Goal: Check status: Check status

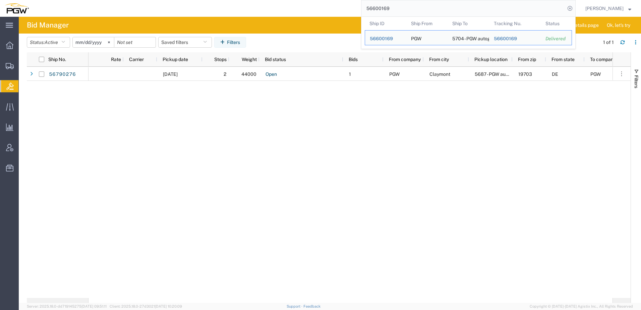
drag, startPoint x: 420, startPoint y: 8, endPoint x: 108, endPoint y: 1, distance: 312.1
click at [102, 1] on div "56600169 Ship ID Ship From Ship To Tracking Nu. Status Ship ID 56600169 Ship Fr…" at bounding box center [305, 8] width 542 height 17
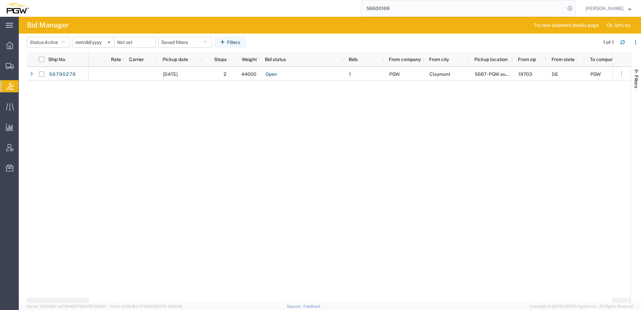
paste input "778221"
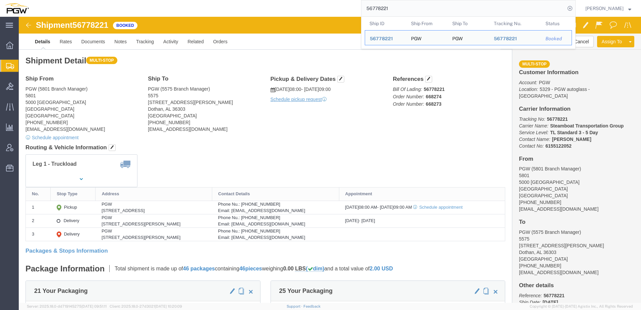
click div "Shipment Detail Multi-stop Ship From PGW (5801 Branch Manager) [STREET_ADDRESS]…"
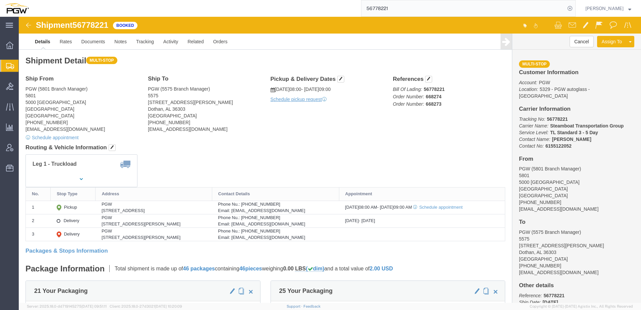
click div "Shipment Detail Multi-stop Ship From PGW (5801 Branch Manager) [STREET_ADDRESS]…"
drag, startPoint x: 56, startPoint y: 7, endPoint x: 93, endPoint y: 8, distance: 36.2
click div "Shipment 56778221 Booked"
copy span "56778221"
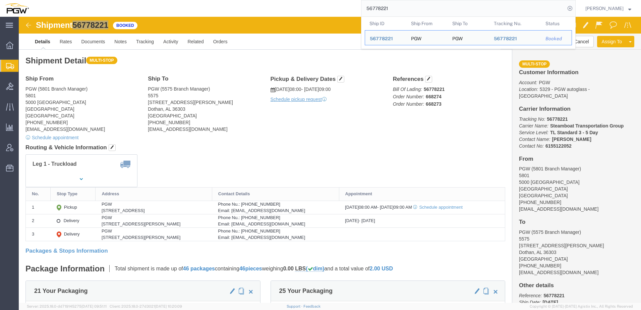
drag, startPoint x: 429, startPoint y: 11, endPoint x: 150, endPoint y: 2, distance: 278.9
click at [146, 2] on div "56778221 Ship ID Ship From Ship To Tracking Nu. Status Ship ID 56778221 Ship Fr…" at bounding box center [305, 8] width 542 height 17
paste input "667795"
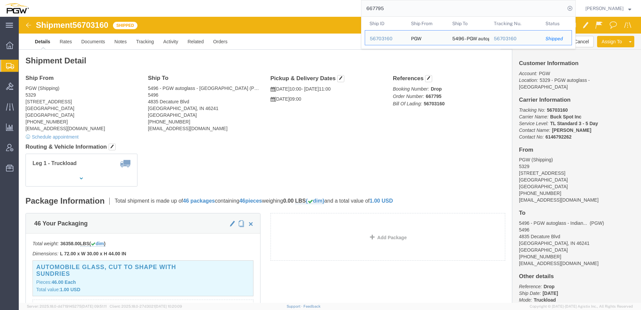
click address "PGW (Shipping) [STREET_ADDRESS] [PHONE_NUMBER] [EMAIL_ADDRESS][DOMAIN_NAME]"
drag, startPoint x: 412, startPoint y: 9, endPoint x: 40, endPoint y: -24, distance: 373.5
click at [40, 0] on html "main_menu Created with Sketch. Collapse Menu Overview Shipments Shipment Manage…" at bounding box center [320, 155] width 641 height 310
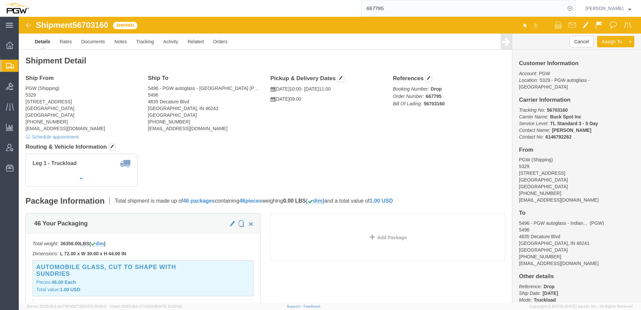
paste input "56790276"
type input "56790276"
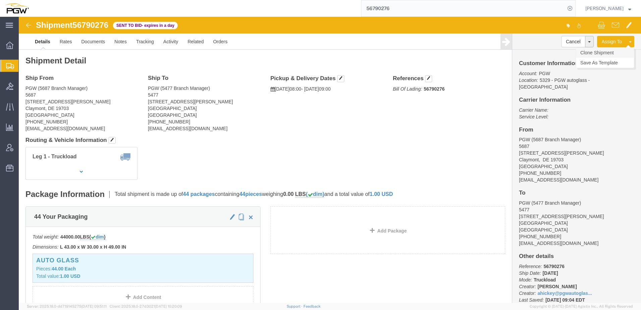
click link "Clone Shipment"
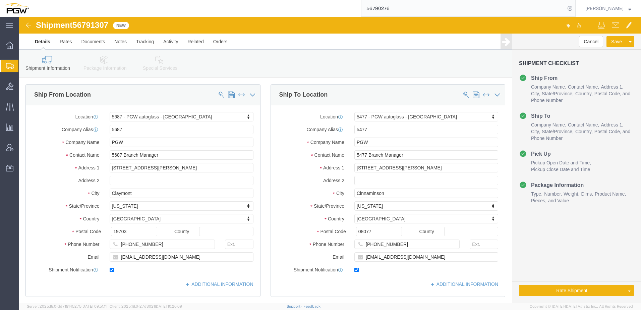
select select "28451"
select select "28313"
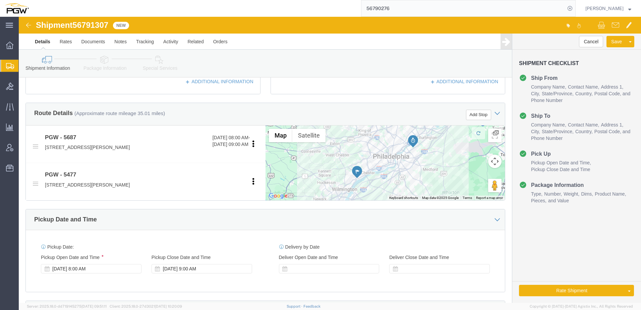
scroll to position [201, 0]
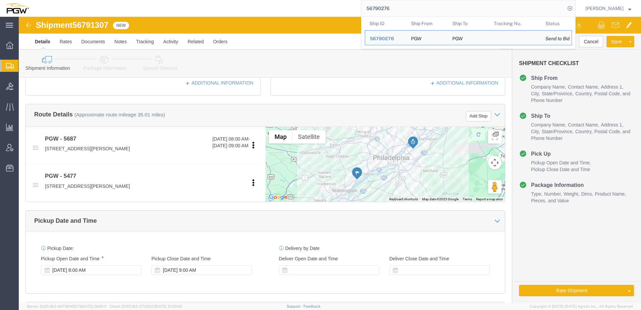
drag, startPoint x: 407, startPoint y: 6, endPoint x: 103, endPoint y: 7, distance: 303.9
click at [103, 7] on div "56790276 Ship ID Ship From Ship To Tracking Nu. Status Ship ID 56790276 Ship Fr…" at bounding box center [305, 8] width 542 height 17
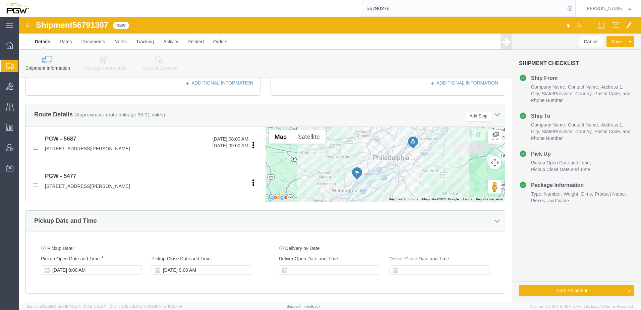
paste input "65370"
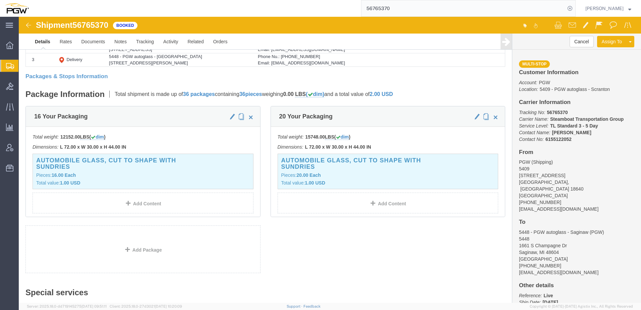
scroll to position [174, 0]
drag, startPoint x: 56, startPoint y: 8, endPoint x: 92, endPoint y: 6, distance: 35.9
click h1 "Shipment 56765370"
copy span "56765370"
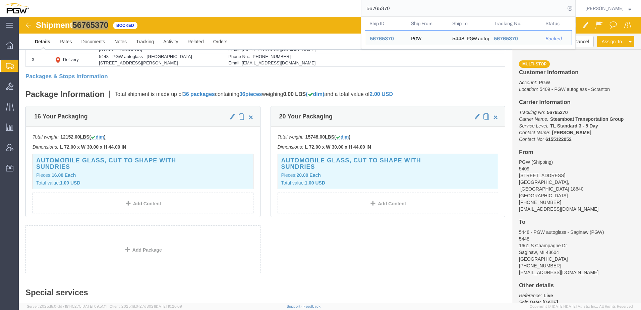
drag, startPoint x: 446, startPoint y: 11, endPoint x: 119, endPoint y: 4, distance: 326.8
click at [115, 4] on div "56765370 Ship ID Ship From Ship To Tracking Nu. Status Ship ID 56765370 Ship Fr…" at bounding box center [305, 8] width 542 height 17
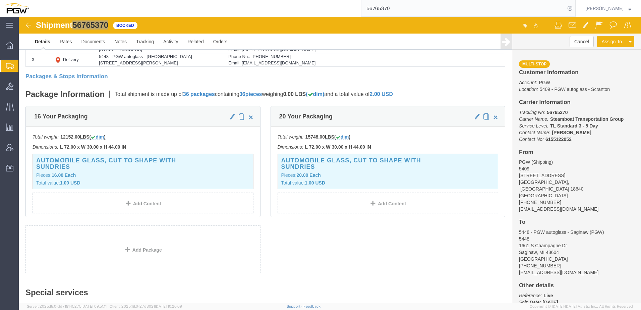
paste input "79949"
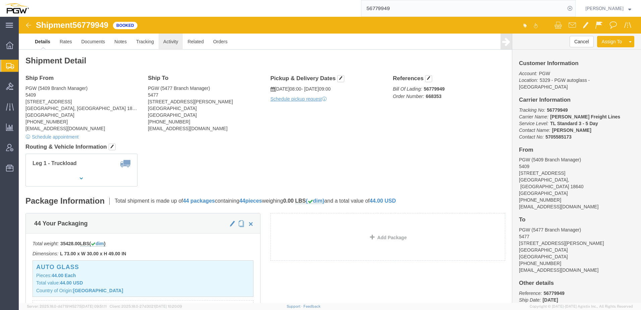
click link "Activity"
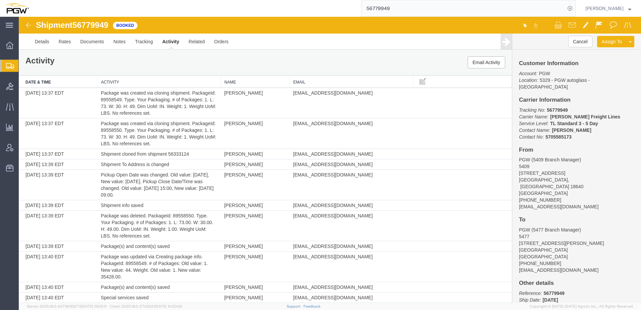
scroll to position [379, 0]
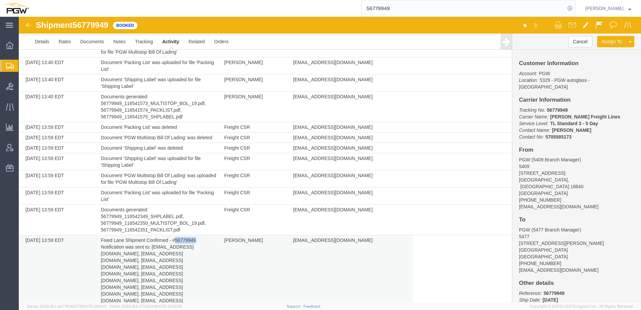
drag, startPoint x: 175, startPoint y: 226, endPoint x: 195, endPoint y: 225, distance: 20.2
click at [195, 235] on td "Fixed Lane Shipment Confirmed - #56779949. Notification was sent to: [EMAIL_ADD…" at bounding box center [159, 280] width 123 height 91
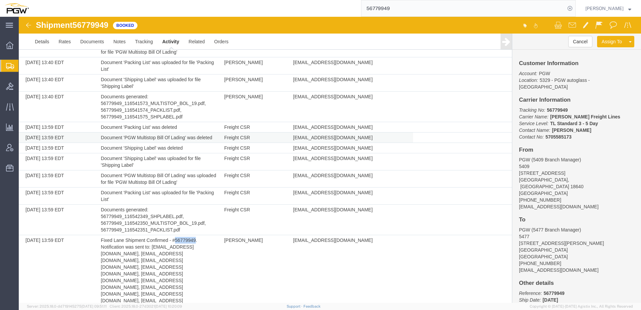
copy td "56779949"
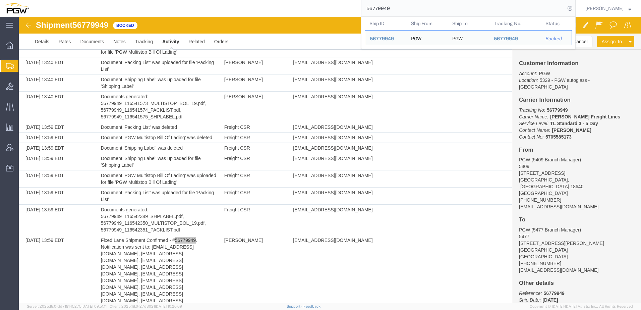
drag, startPoint x: 426, startPoint y: 8, endPoint x: 92, endPoint y: -23, distance: 335.9
click at [92, 0] on html "main_menu Created with Sketch. Collapse Menu Overview Shipments Shipment Manage…" at bounding box center [320, 155] width 641 height 310
paste input "47526"
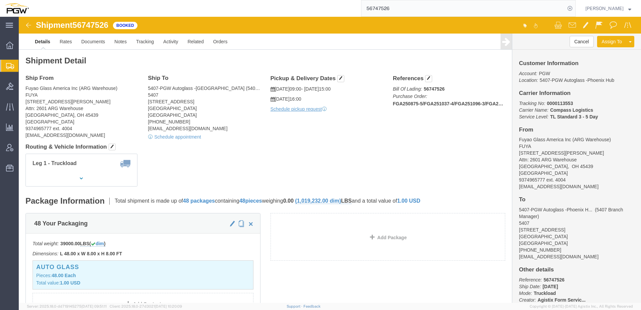
click div "Leg 1 - Truckload Vehicle 1: Standard Dry Van (53 Feet) Number of trucks: 1"
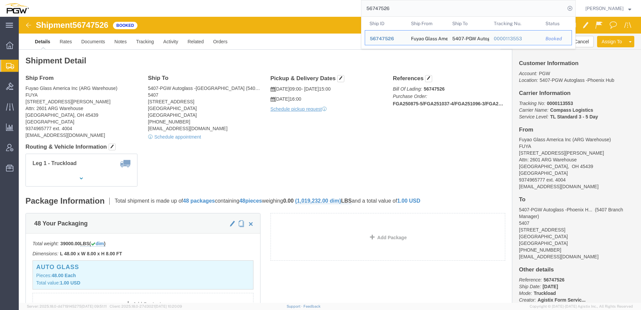
drag, startPoint x: 409, startPoint y: 1, endPoint x: 111, endPoint y: 13, distance: 297.8
click at [114, 13] on div "56747526 Ship ID Ship From Ship To Tracking Nu. Status Ship ID 56747526 Ship Fr…" at bounding box center [305, 8] width 542 height 17
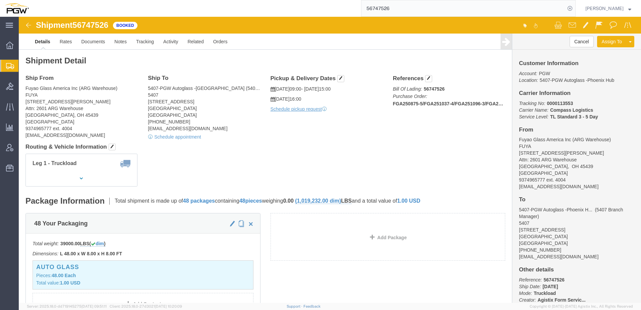
paste input "81727"
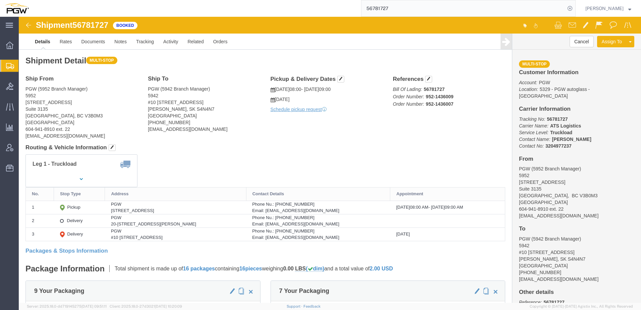
click h4 "Routing & Vehicle Information"
drag, startPoint x: 58, startPoint y: 8, endPoint x: 94, endPoint y: 8, distance: 35.6
click div "Shipment 56781727 Booked"
copy span "56781727"
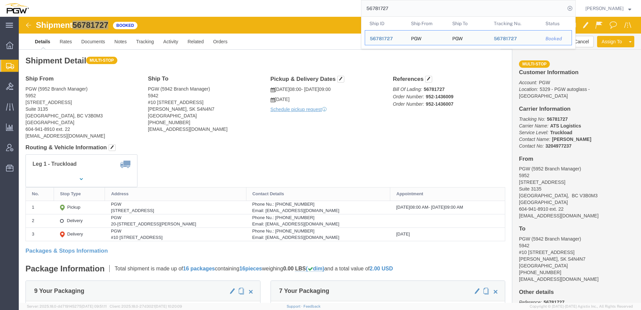
drag, startPoint x: 422, startPoint y: 9, endPoint x: 105, endPoint y: -11, distance: 317.6
click at [105, 0] on html "main_menu Created with Sketch. Collapse Menu Overview Shipments Shipment Manage…" at bounding box center [320, 155] width 641 height 310
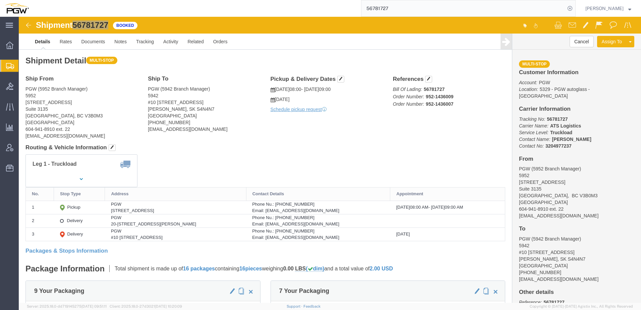
paste input "667796"
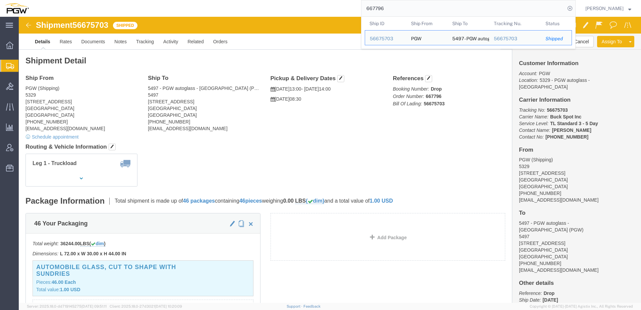
click div "Leg 1 - Truckload"
drag, startPoint x: 441, startPoint y: 7, endPoint x: 162, endPoint y: 4, distance: 279.5
click at [162, 4] on div "667796 Ship ID Ship From Ship To Tracking Nu. Status Ship ID 56675703 Ship From…" at bounding box center [305, 8] width 542 height 17
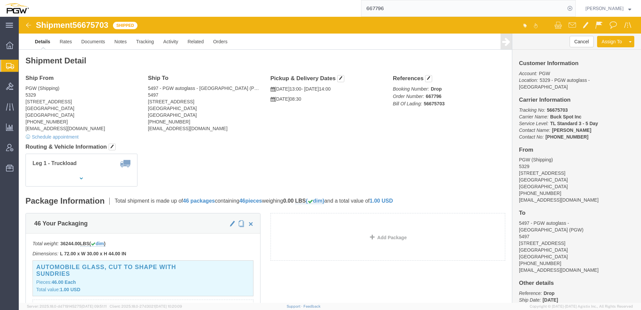
paste input "56781727"
type input "56781727"
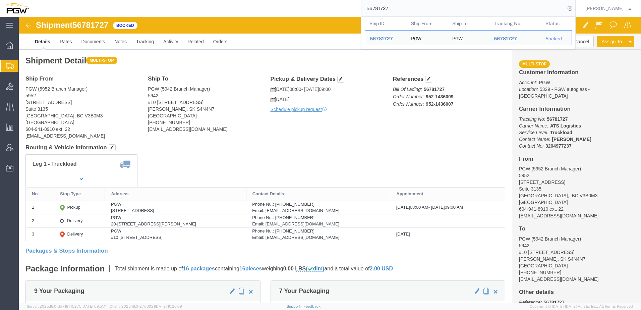
click div "Leg 1 - Truckload Vehicle 1: Standard Dry Van (53 Feet) Number of trucks: 1"
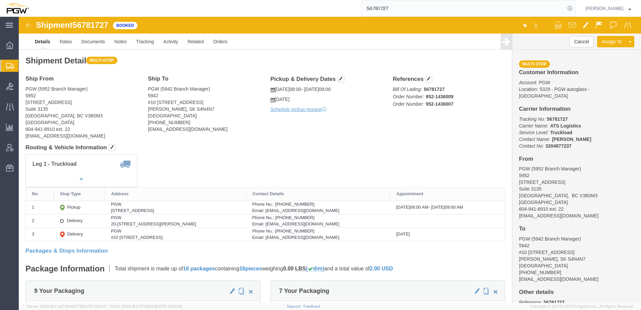
click at [0, 0] on span "Shipment Manager" at bounding box center [0, 0] width 0 height 0
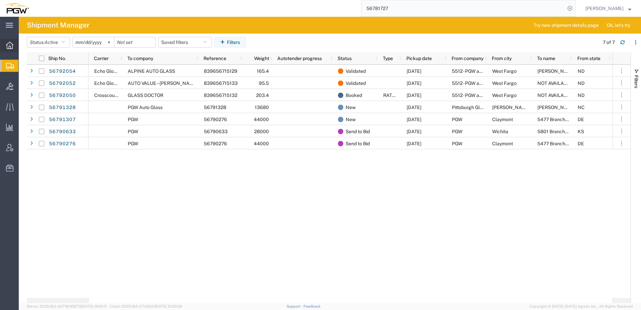
click at [23, 43] on span "Overview" at bounding box center [20, 45] width 5 height 13
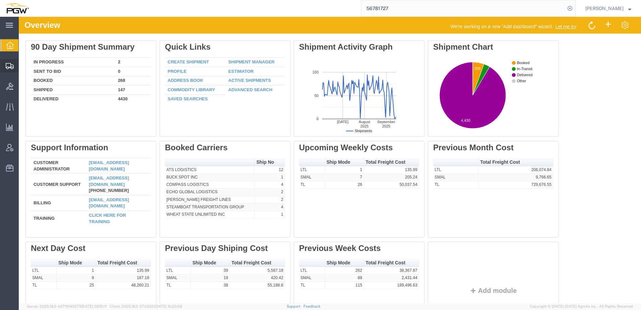
click at [0, 0] on span "Shipment Manager" at bounding box center [0, 0] width 0 height 0
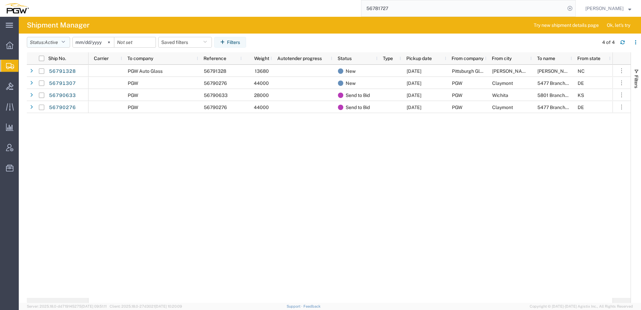
click at [48, 40] on span "Active" at bounding box center [51, 42] width 13 height 5
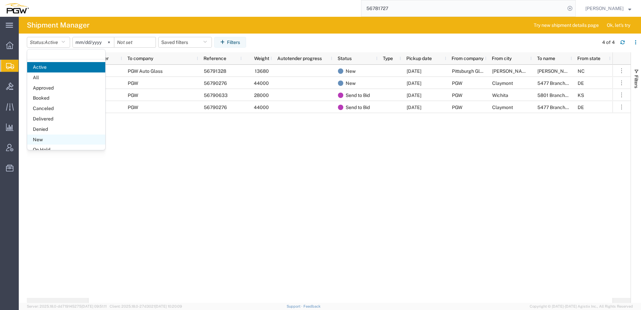
click at [57, 142] on span "New" at bounding box center [66, 140] width 78 height 10
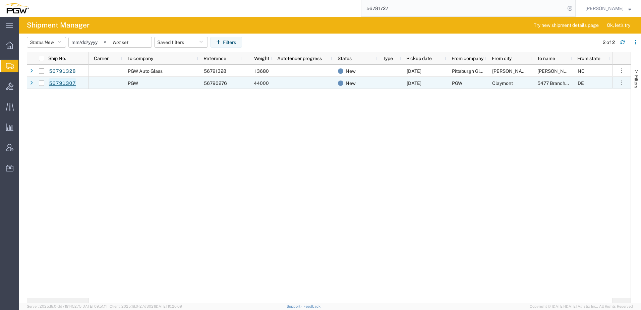
click at [64, 83] on link "56791307" at bounding box center [63, 83] width 28 height 11
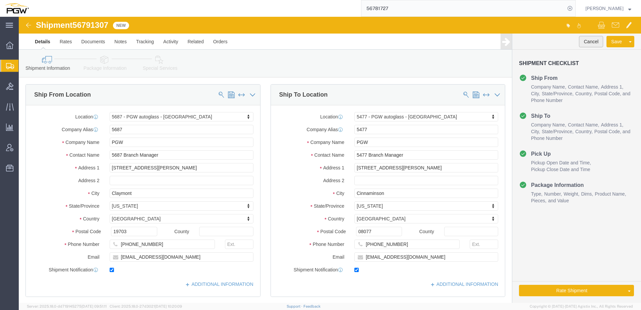
click button "Cancel"
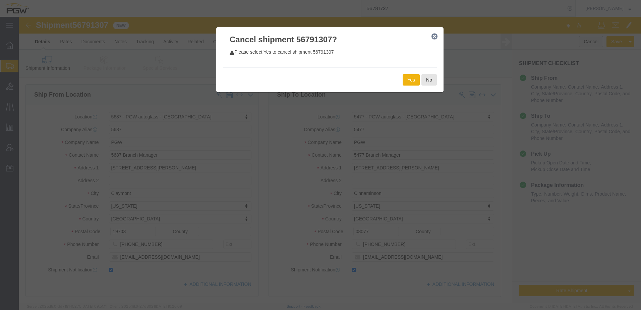
select select "28451"
select select "28313"
click button "Yes"
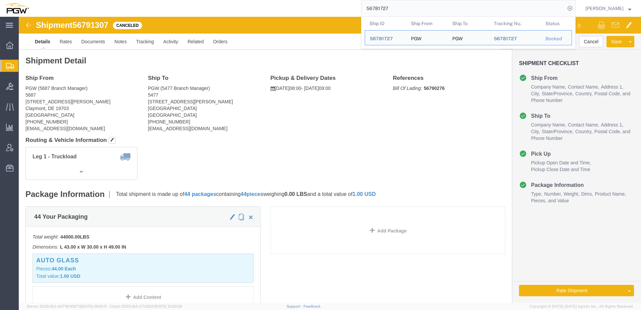
drag, startPoint x: 413, startPoint y: 10, endPoint x: 268, endPoint y: 8, distance: 144.6
click at [268, 8] on div "56781727 Ship ID Ship From Ship To Tracking Nu. Status Ship ID 56781727 Ship Fr…" at bounding box center [305, 8] width 542 height 17
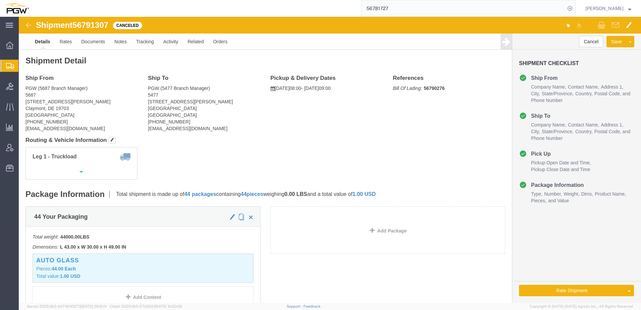
paste input "90276"
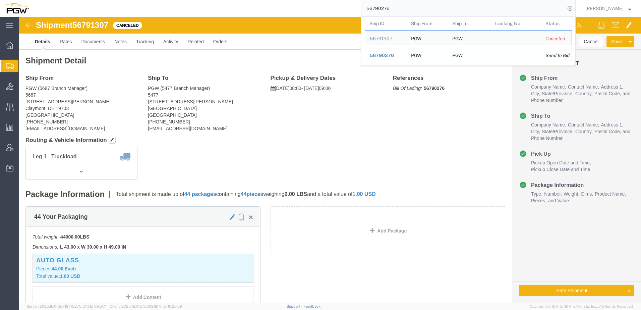
click at [393, 54] on span "56790276" at bounding box center [382, 55] width 24 height 5
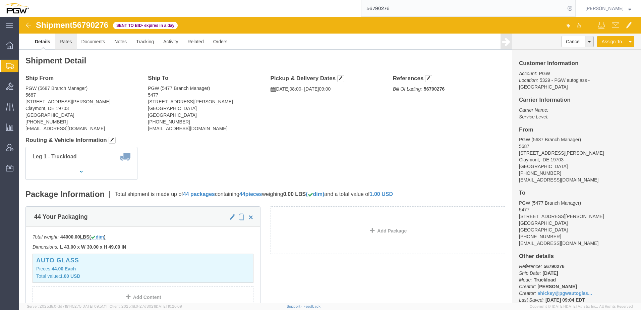
click link "Rates"
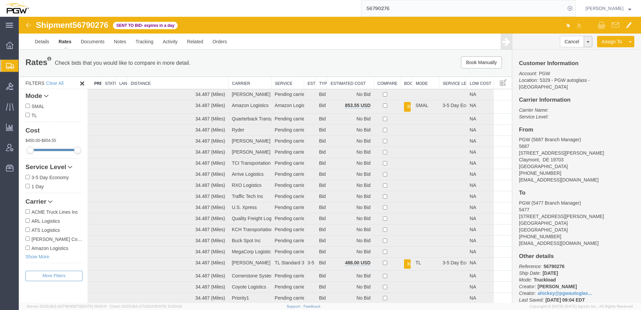
click at [333, 82] on th "Estimated Cost" at bounding box center [350, 83] width 47 height 12
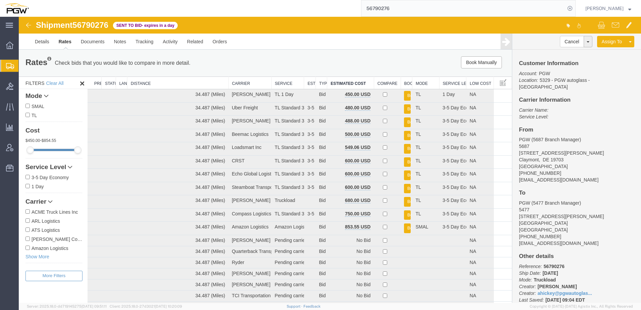
drag, startPoint x: 42, startPoint y: 78, endPoint x: 0, endPoint y: 56, distance: 47.0
click at [0, 0] on span "Shipment Manager" at bounding box center [0, 0] width 0 height 0
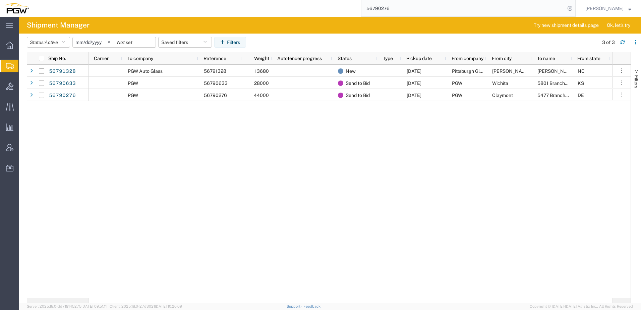
click at [328, 193] on div "PGW Auto Glass 56791328 13680 New [DATE] Pittsburgh Glass Works [PERSON_NAME][G…" at bounding box center [351, 181] width 524 height 233
click at [225, 174] on div "PGW Auto Glass 56791328 13680 New [DATE] Pittsburgh Glass Works [PERSON_NAME][G…" at bounding box center [351, 181] width 524 height 233
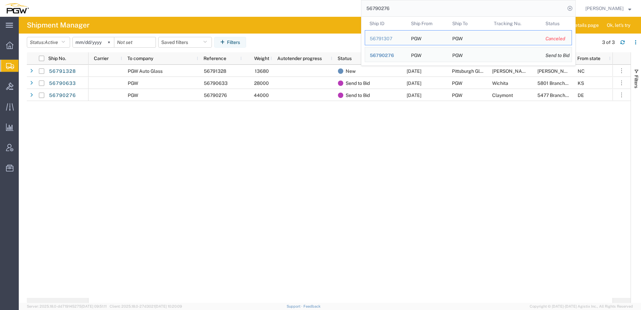
drag, startPoint x: 403, startPoint y: 9, endPoint x: 103, endPoint y: 8, distance: 299.9
click at [103, 8] on div "56790276 Ship ID Ship From Ship To Tracking Nu. Status Ship ID 56791307 Ship Fr…" at bounding box center [305, 8] width 542 height 17
paste input "81727"
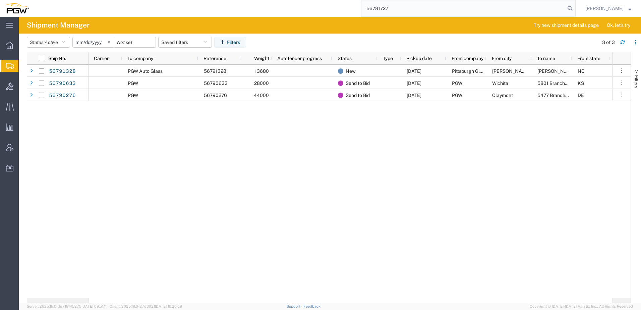
type input "56781727"
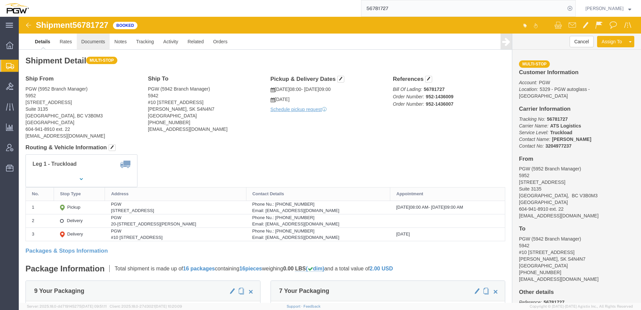
click link "Documents"
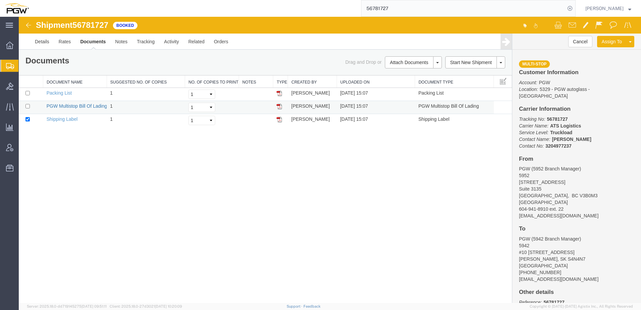
click at [96, 106] on link "PGW Multistop Bill Of Lading" at bounding box center [77, 105] width 61 height 5
click at [142, 150] on div "Shipment 56781727 3 of 3 Booked Details Rates Documents Notes Tracking Activity…" at bounding box center [330, 160] width 623 height 286
